Goal: Information Seeking & Learning: Learn about a topic

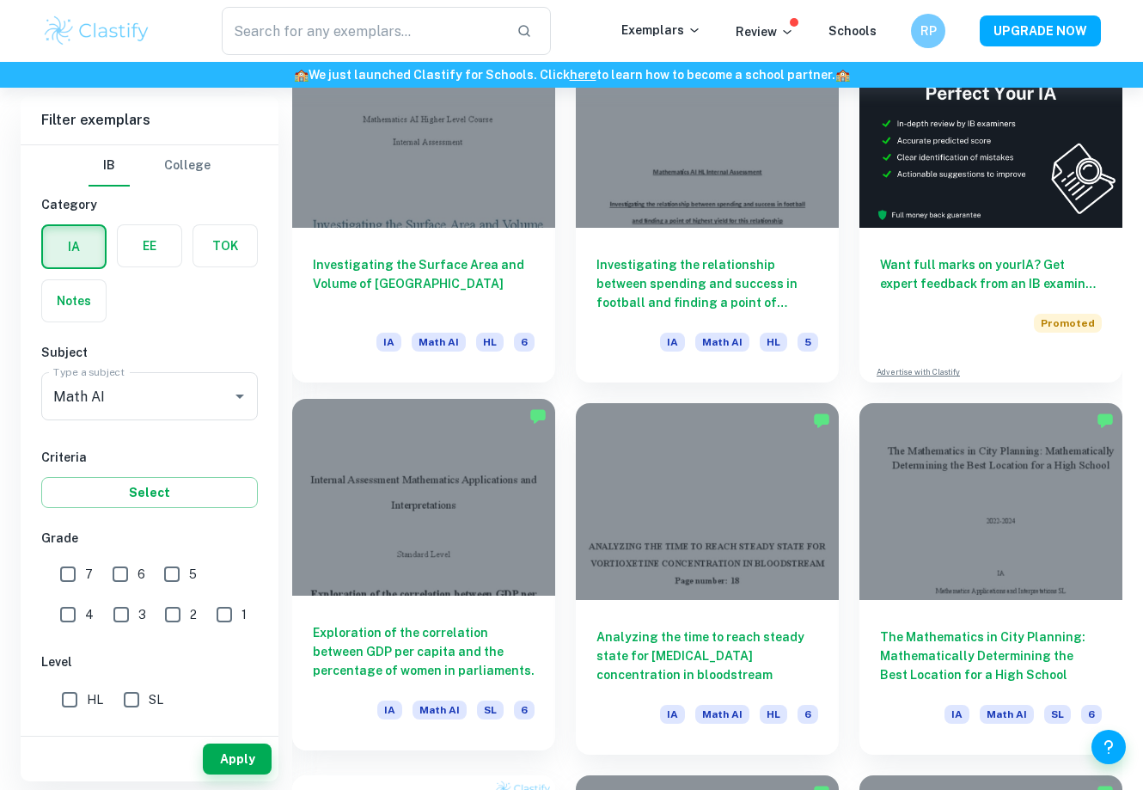
scroll to position [576, 0]
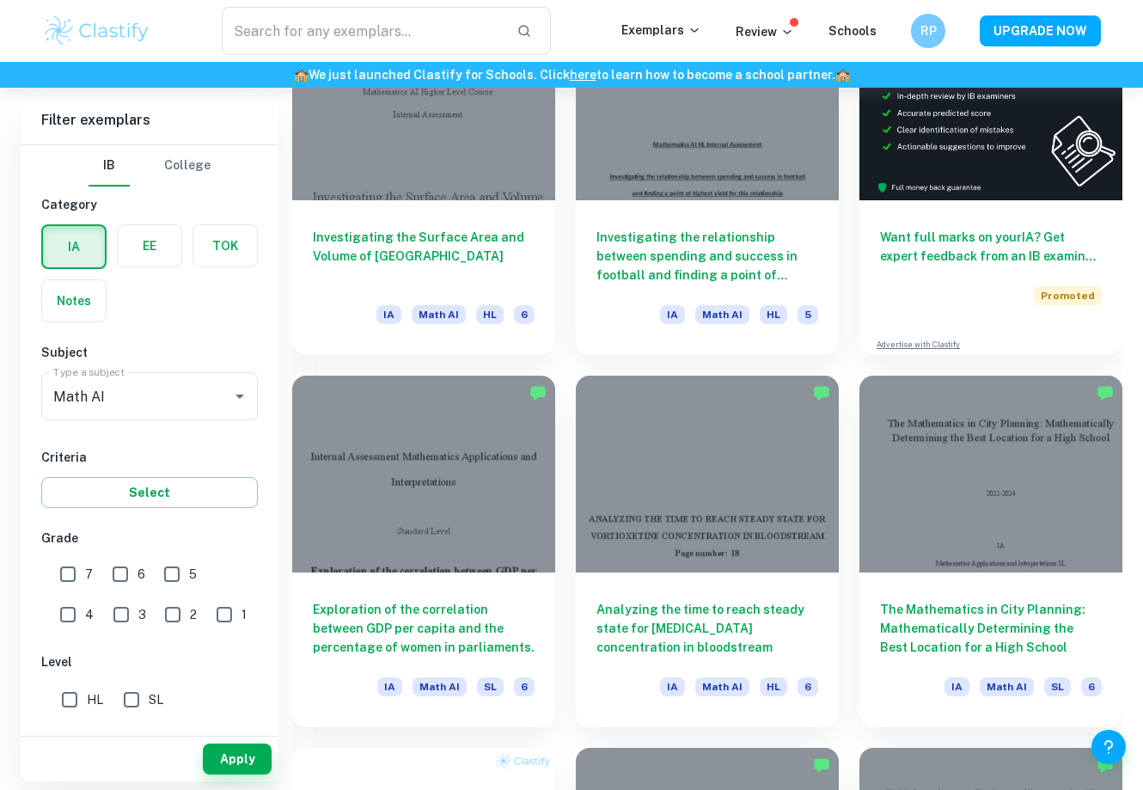
click at [58, 558] on input "7" at bounding box center [68, 574] width 34 height 34
checkbox input "true"
click at [248, 747] on button "Apply" at bounding box center [237, 758] width 69 height 31
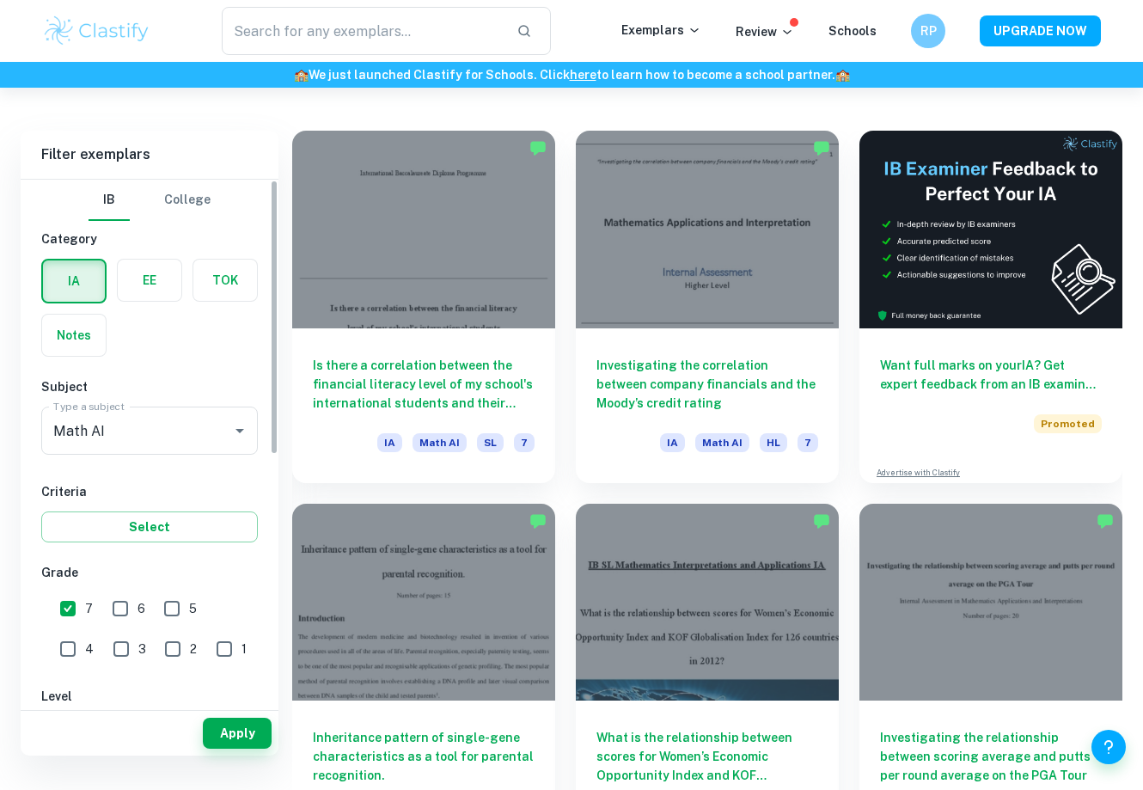
scroll to position [423, 0]
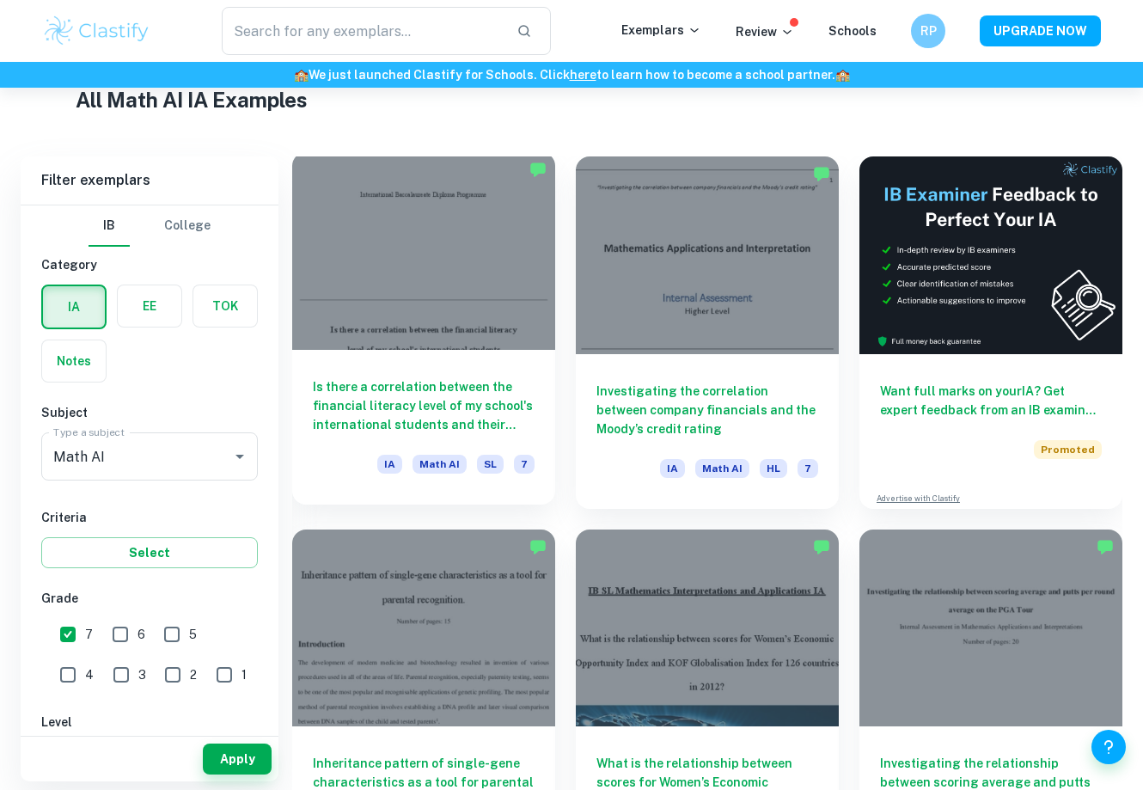
click at [459, 313] on div at bounding box center [423, 251] width 263 height 198
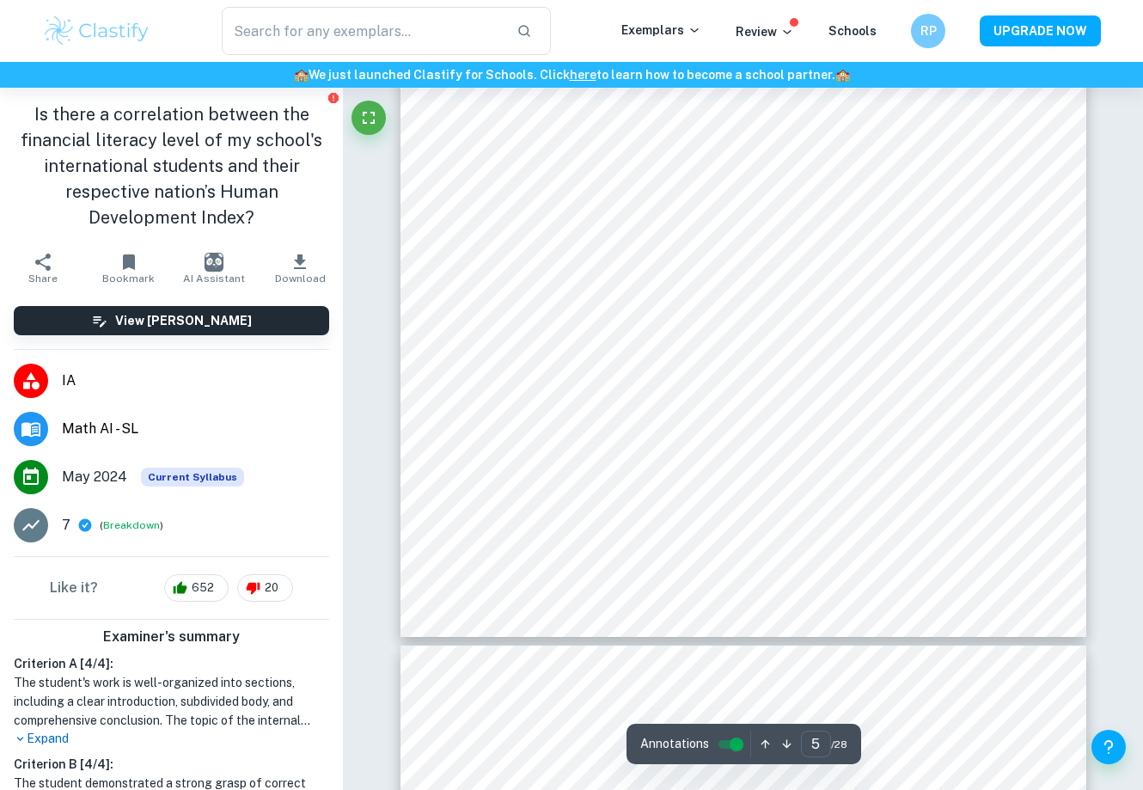
scroll to position [4066, 1]
type input "1"
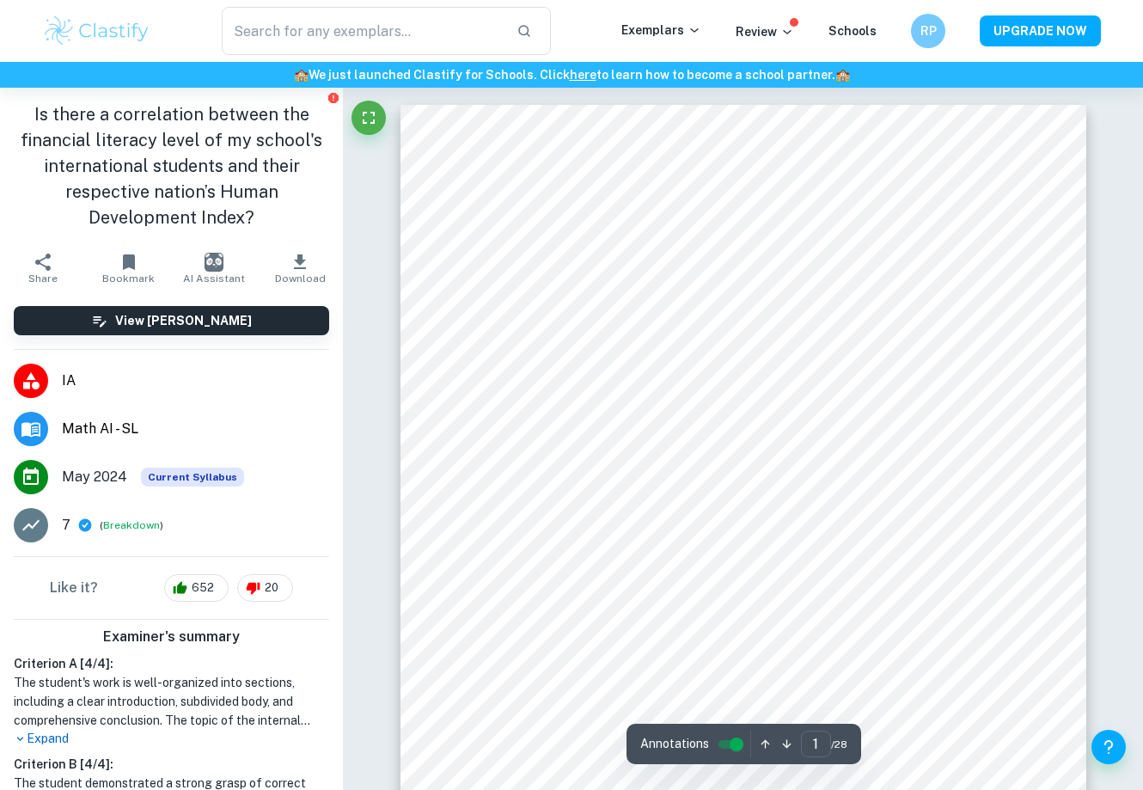
scroll to position [0, 0]
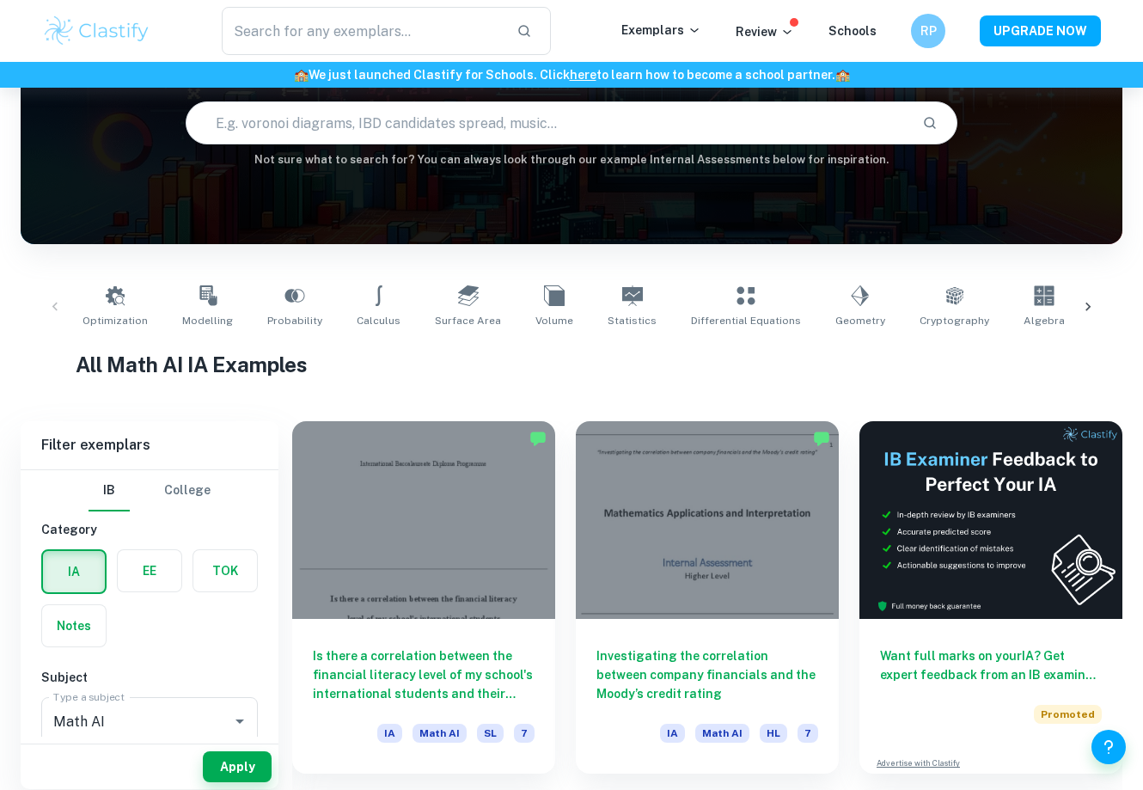
scroll to position [168, 0]
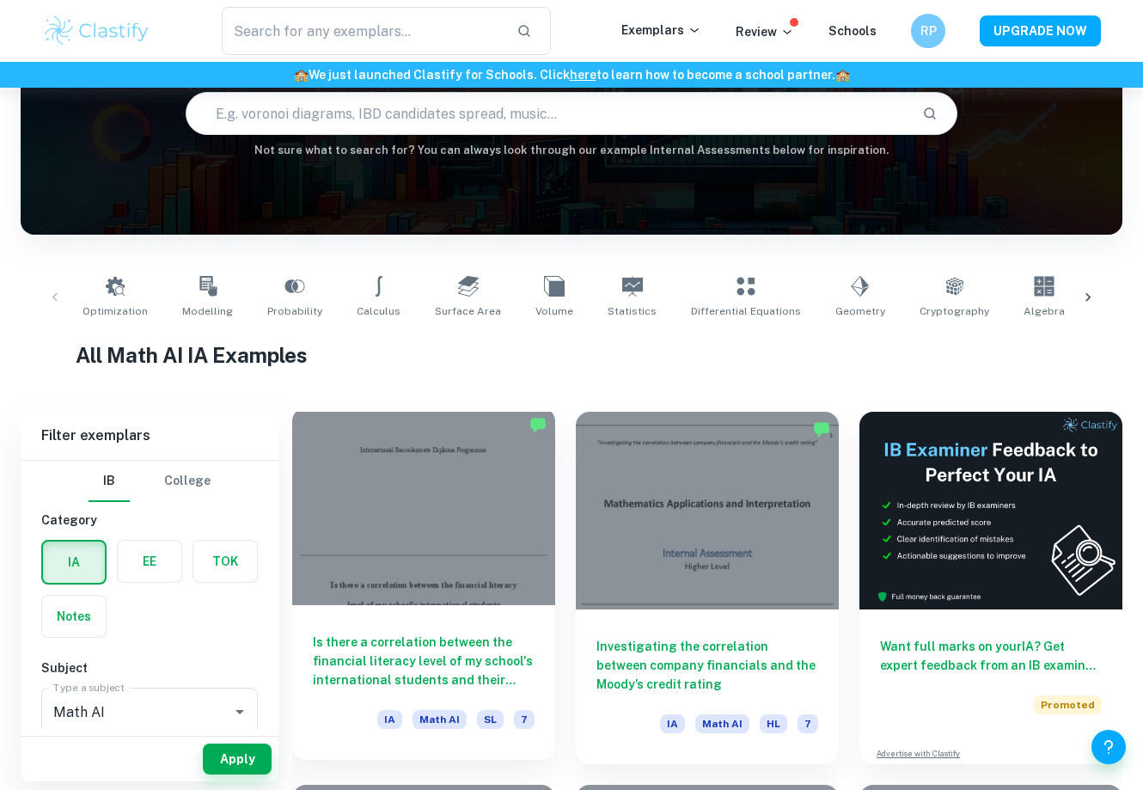
click at [449, 535] on div at bounding box center [423, 506] width 263 height 198
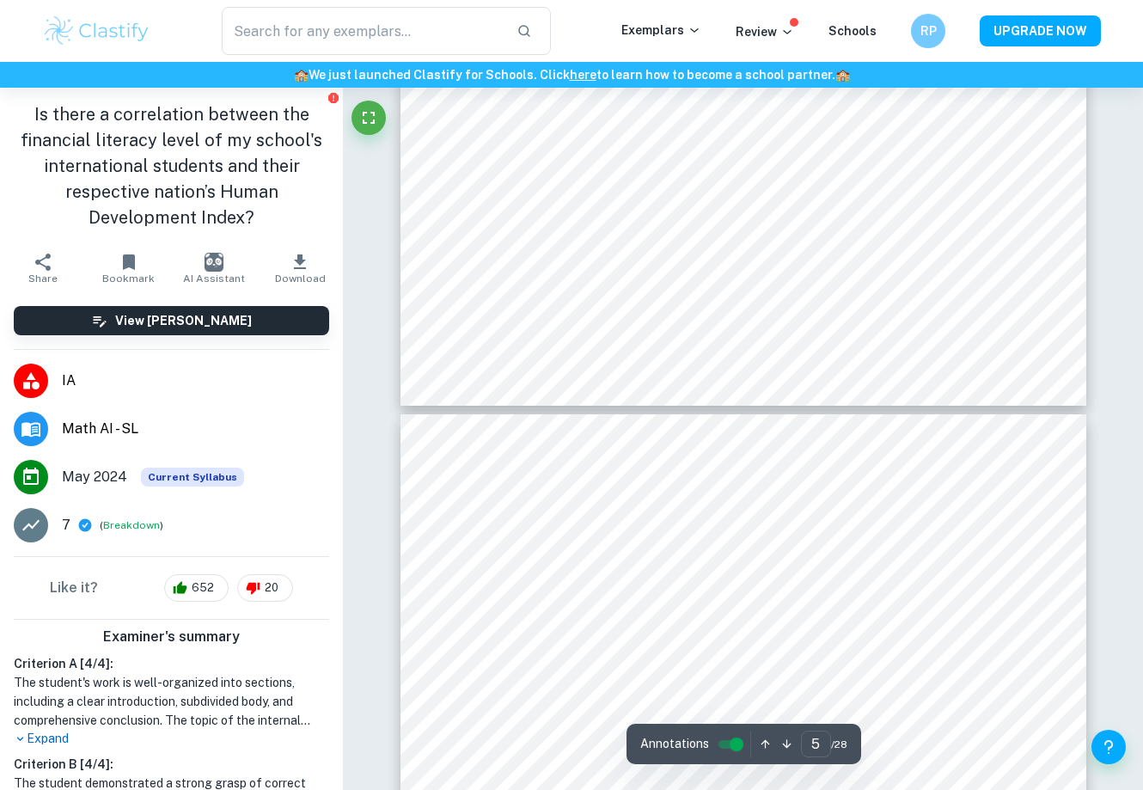
type input "4"
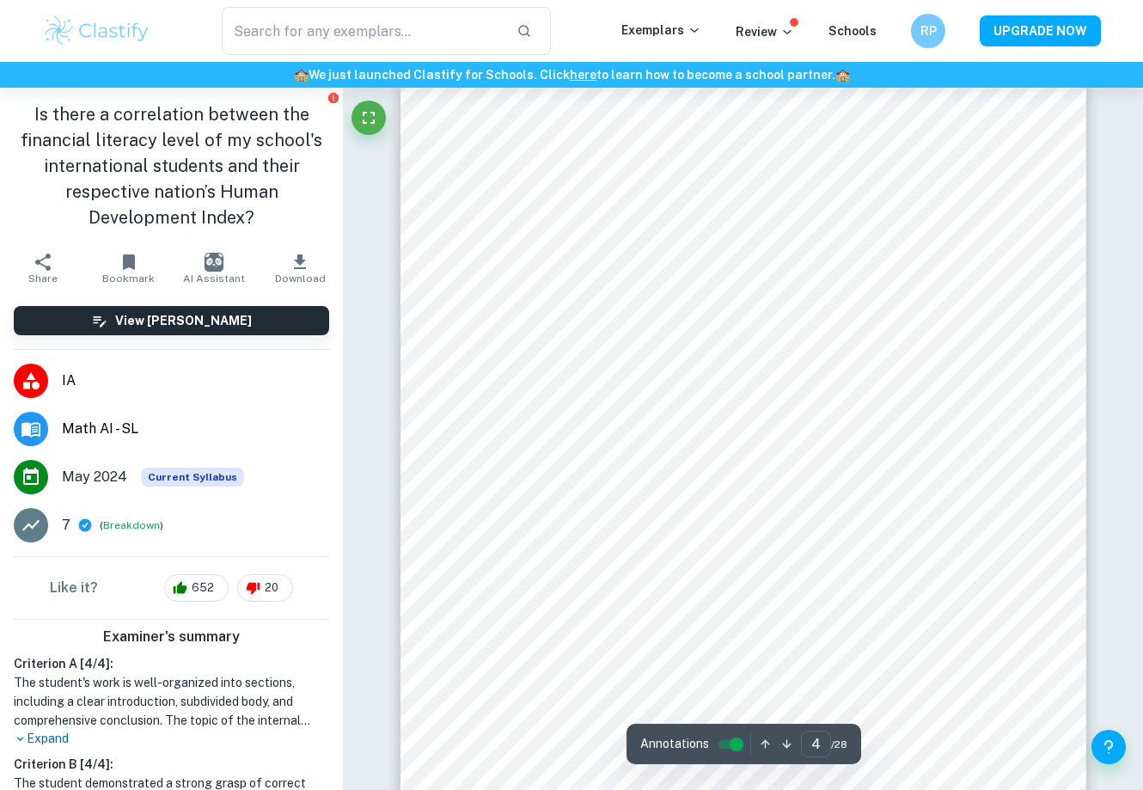
scroll to position [2653, 0]
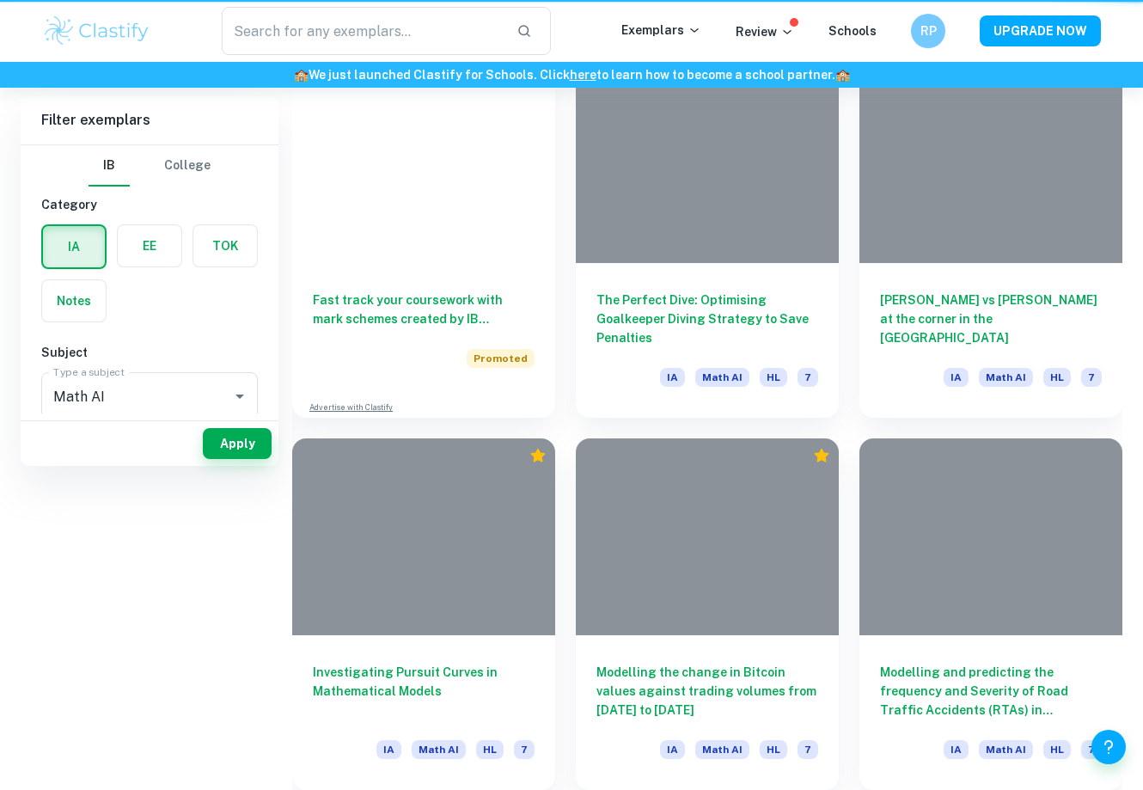
scroll to position [168, 0]
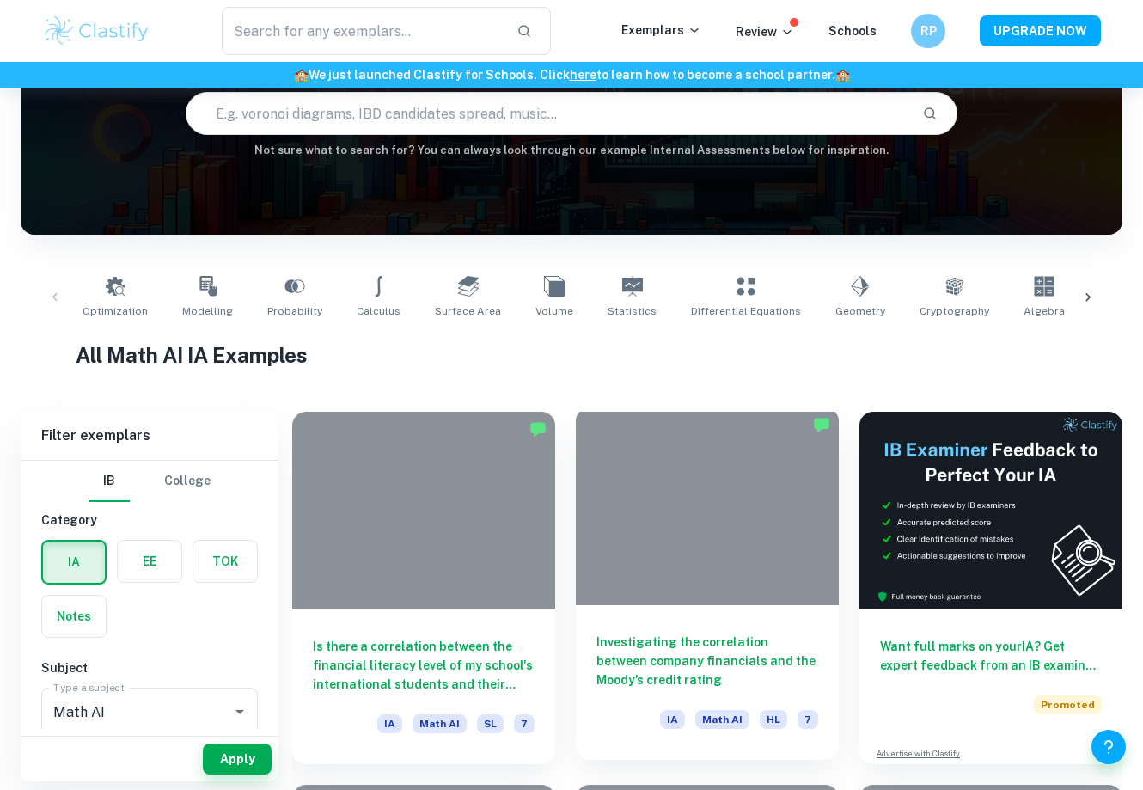
click at [679, 515] on div at bounding box center [707, 506] width 263 height 198
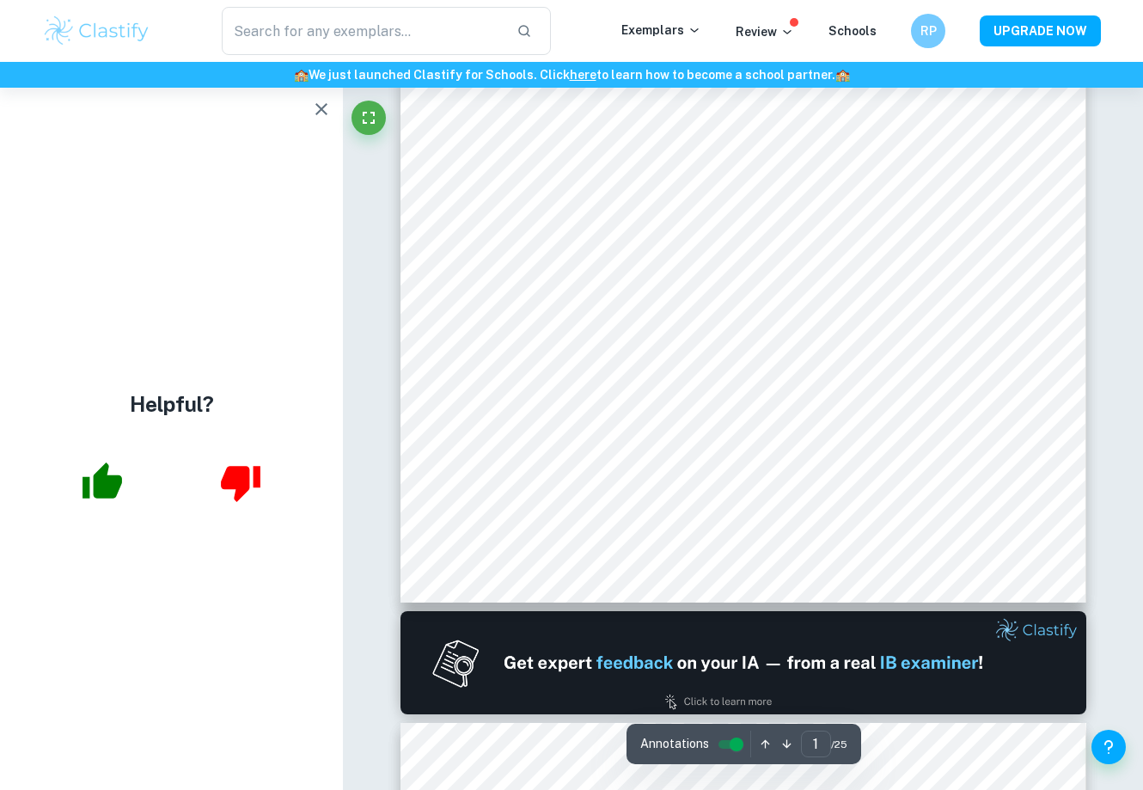
scroll to position [467, 0]
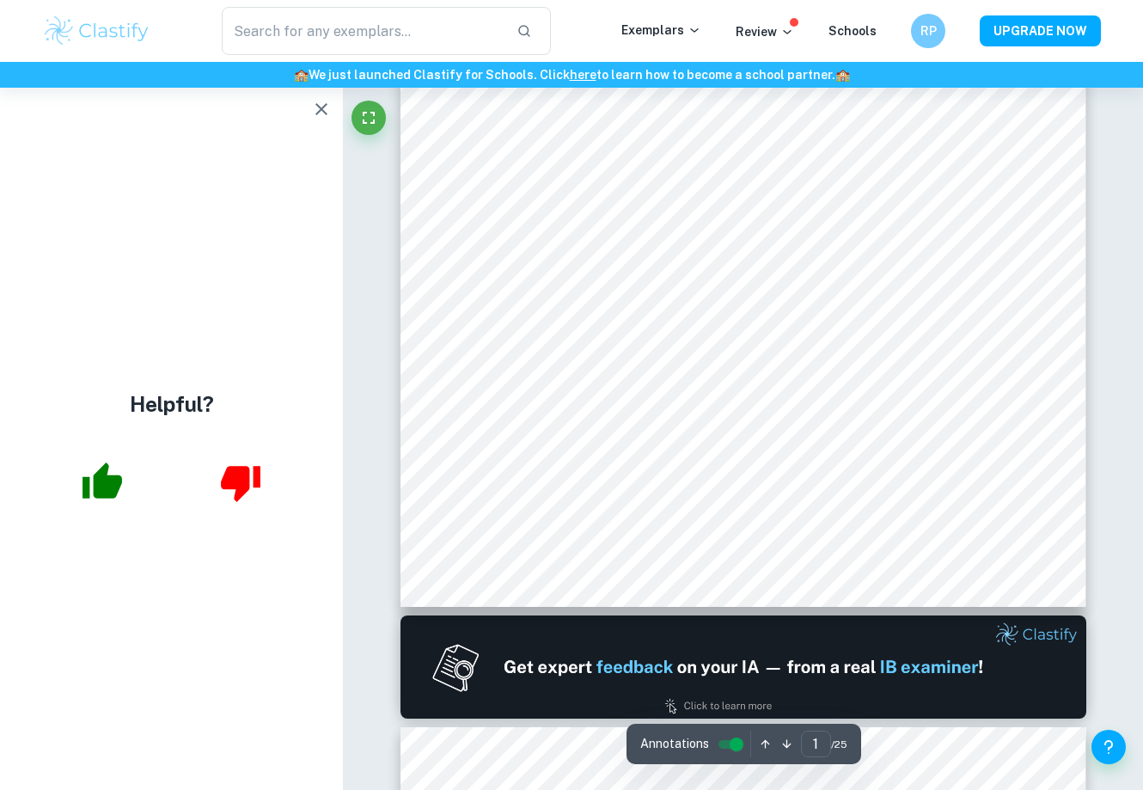
click at [315, 109] on icon "button" at bounding box center [321, 109] width 21 height 21
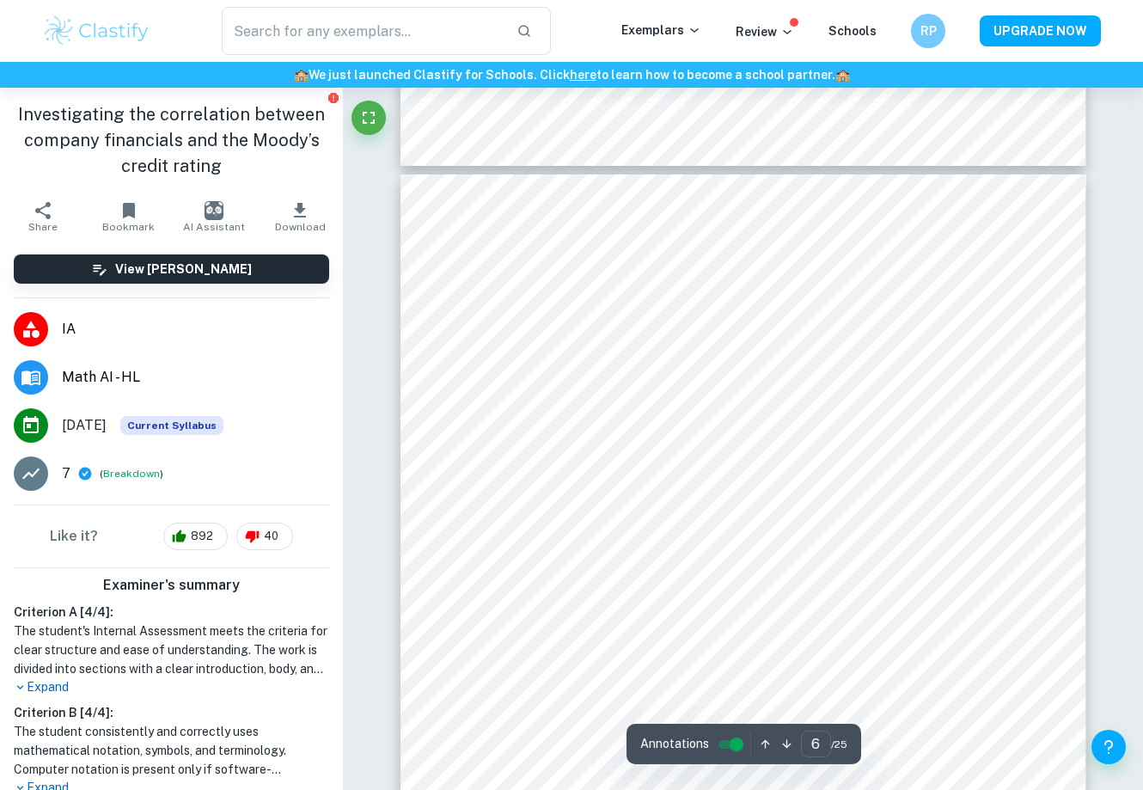
type input "5"
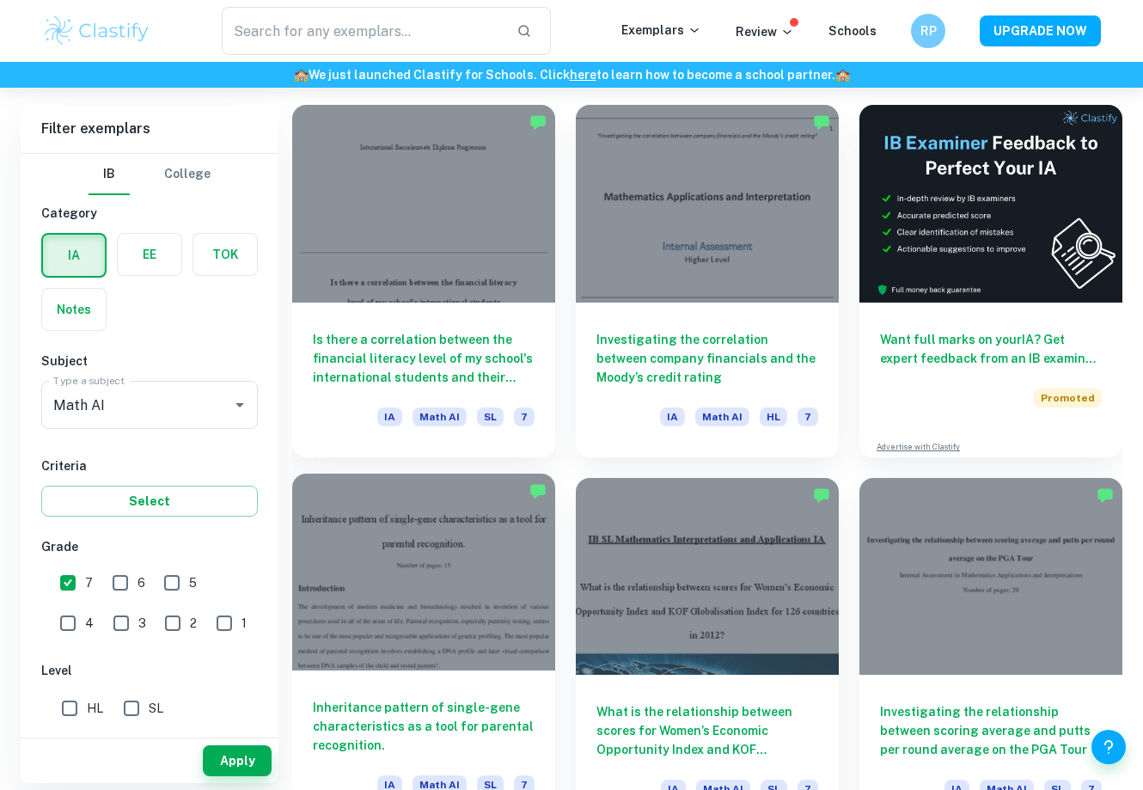
scroll to position [550, 0]
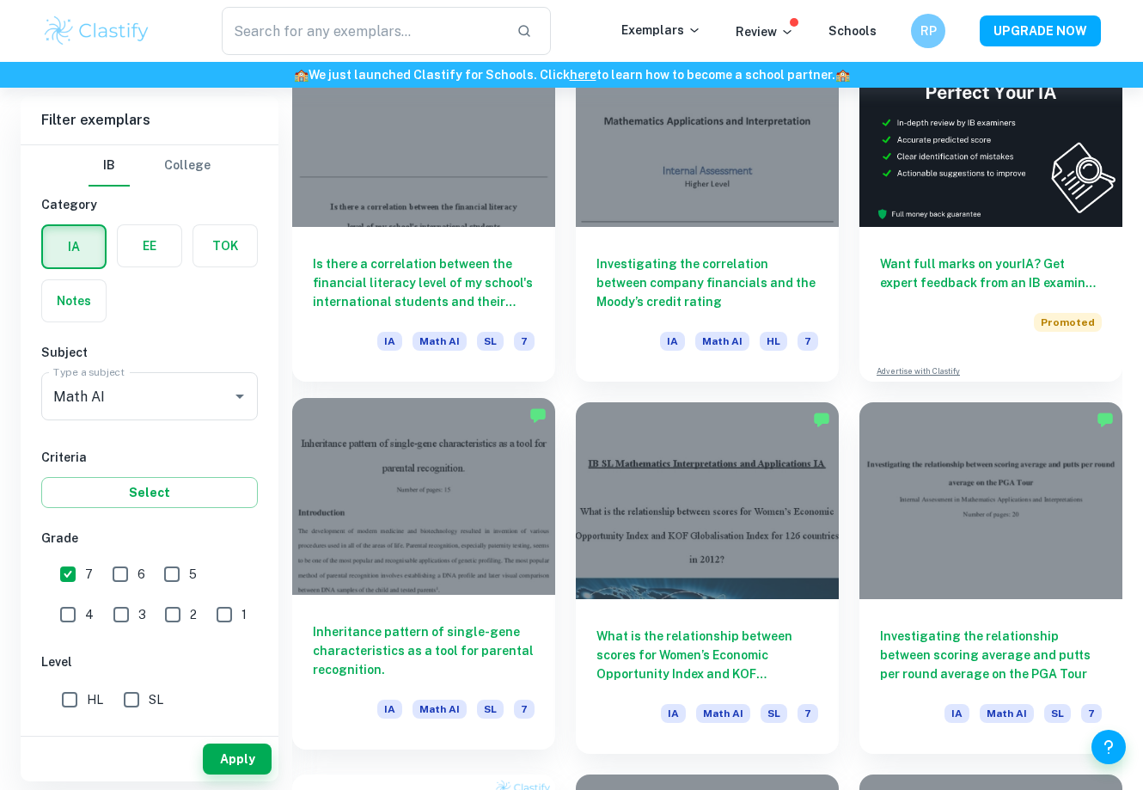
click at [467, 519] on div at bounding box center [423, 497] width 263 height 198
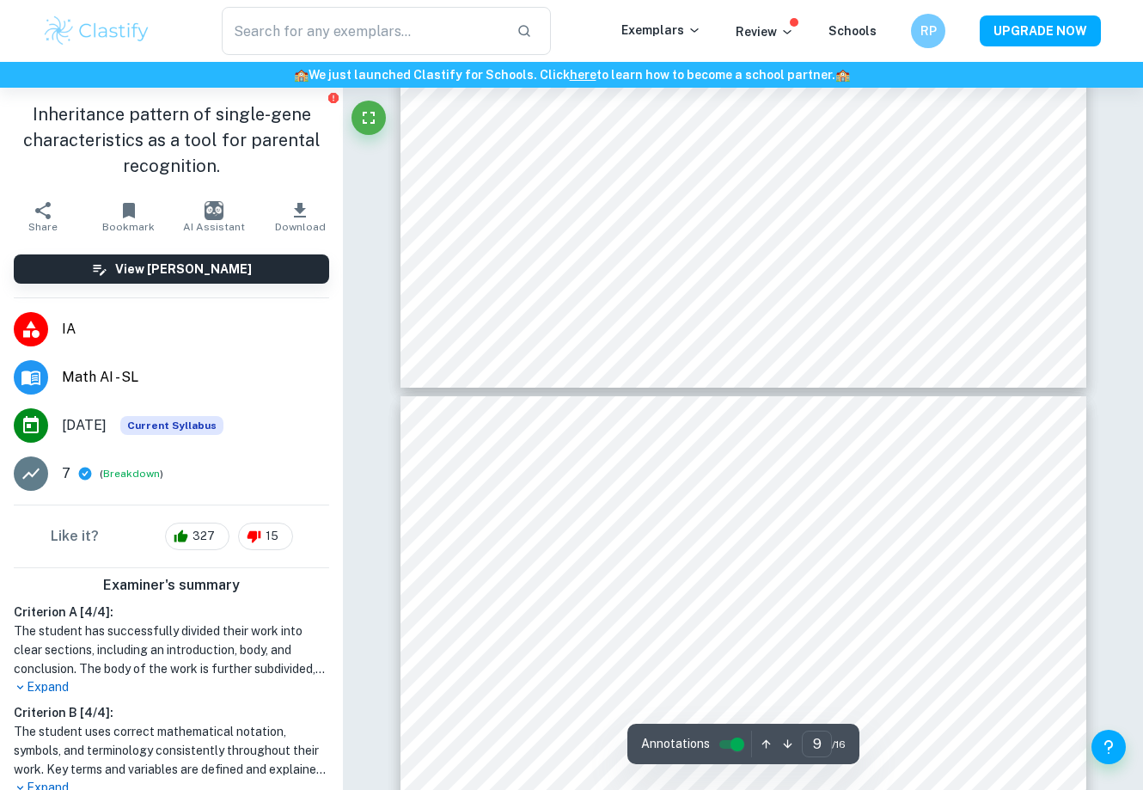
type input "10"
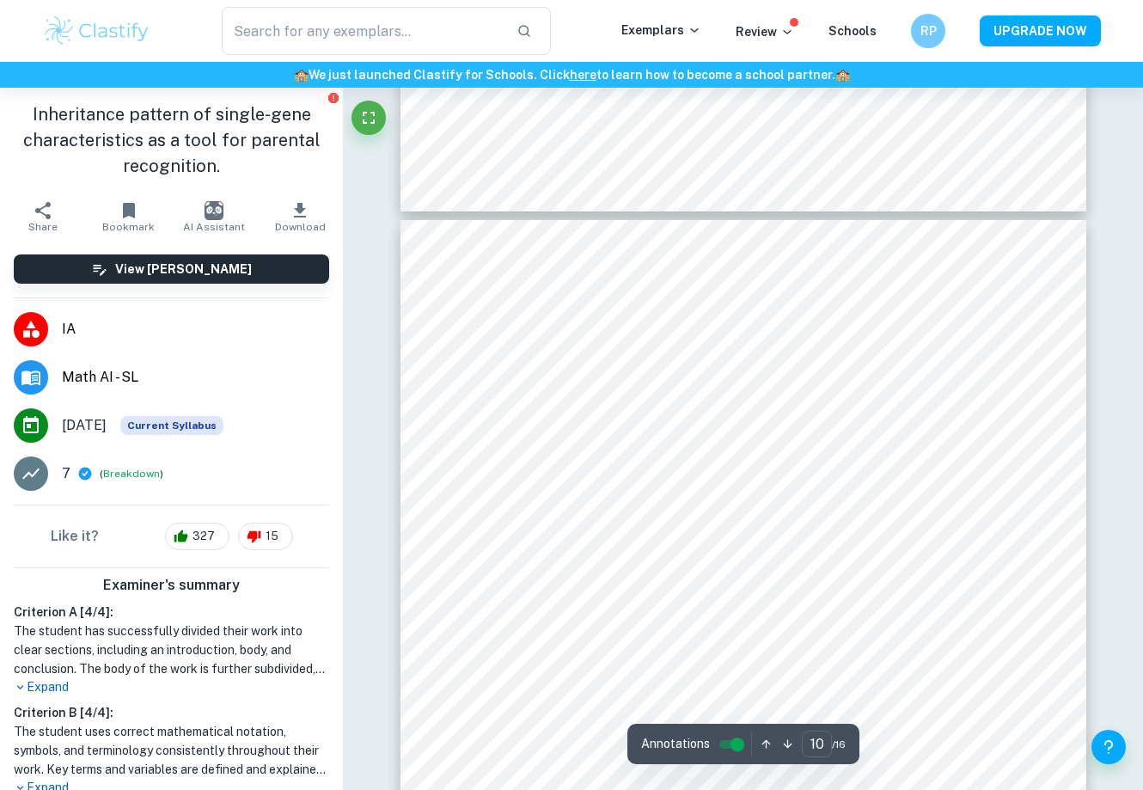
scroll to position [8326, 0]
